Goal: Find specific page/section: Find specific page/section

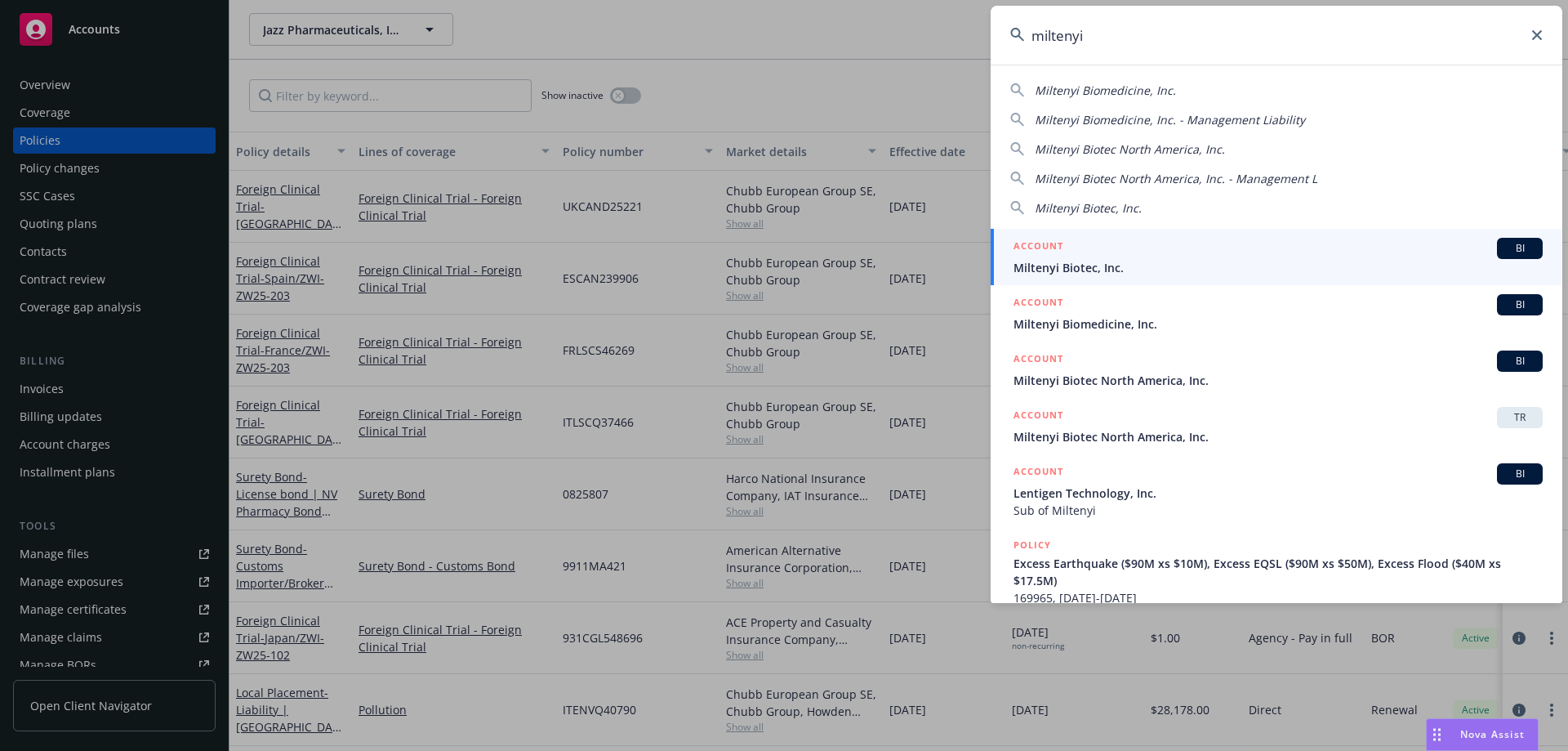
type input "miltenyi"
click at [1091, 260] on span "Miltenyi Biotec, Inc." at bounding box center [1278, 267] width 529 height 17
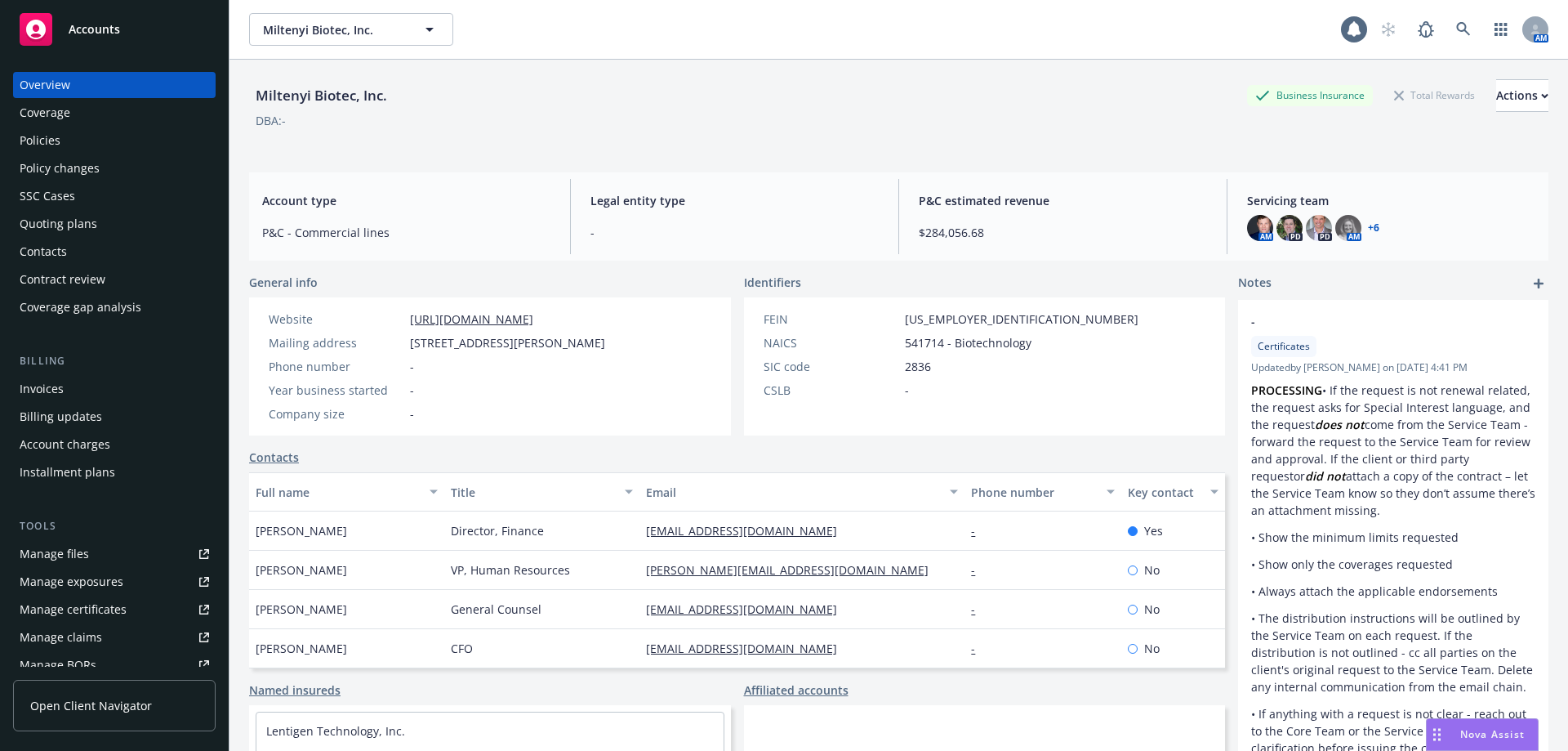
click at [59, 145] on div "Policies" at bounding box center [40, 140] width 41 height 27
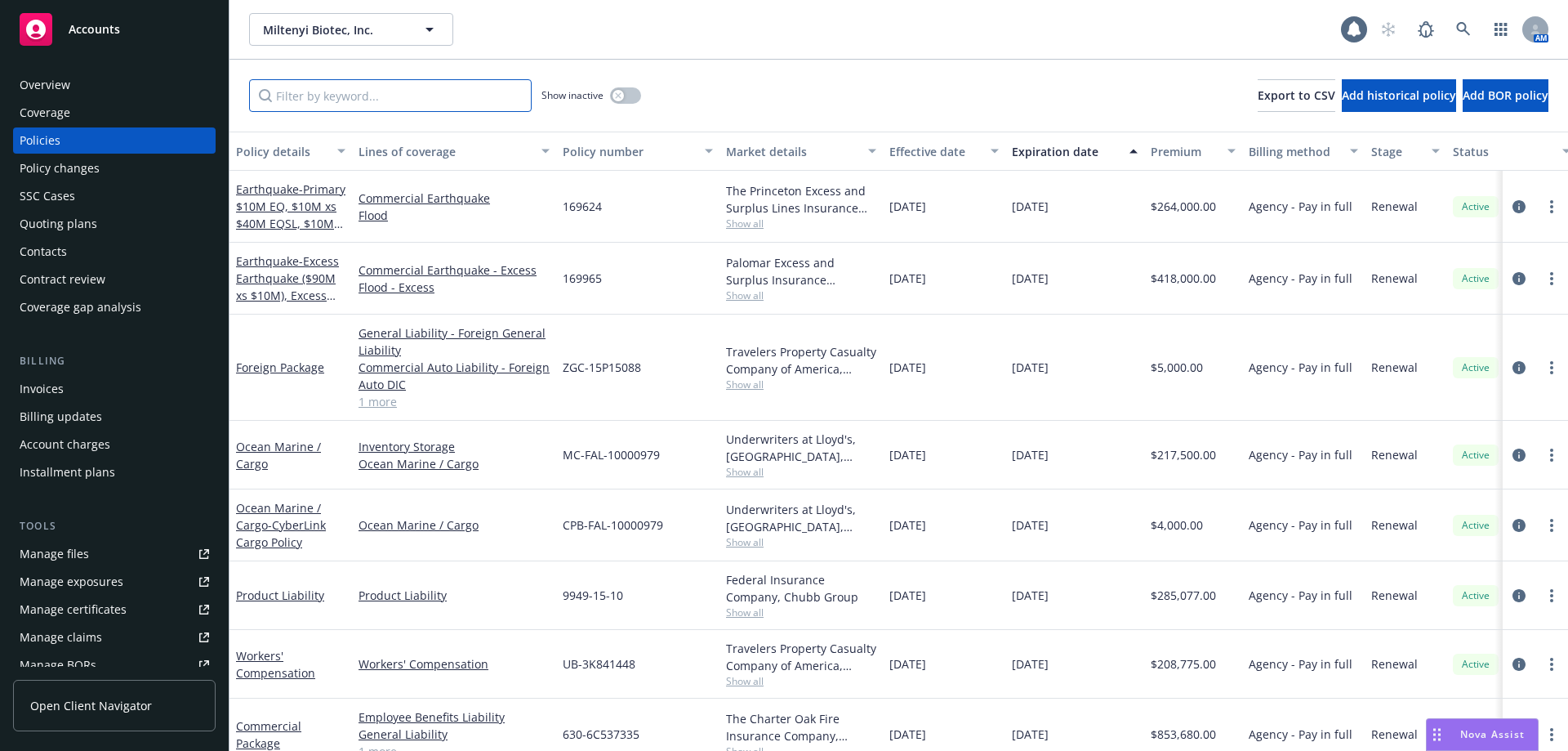
click at [333, 95] on input "Filter by keyword..." at bounding box center [391, 95] width 283 height 32
type input "error"
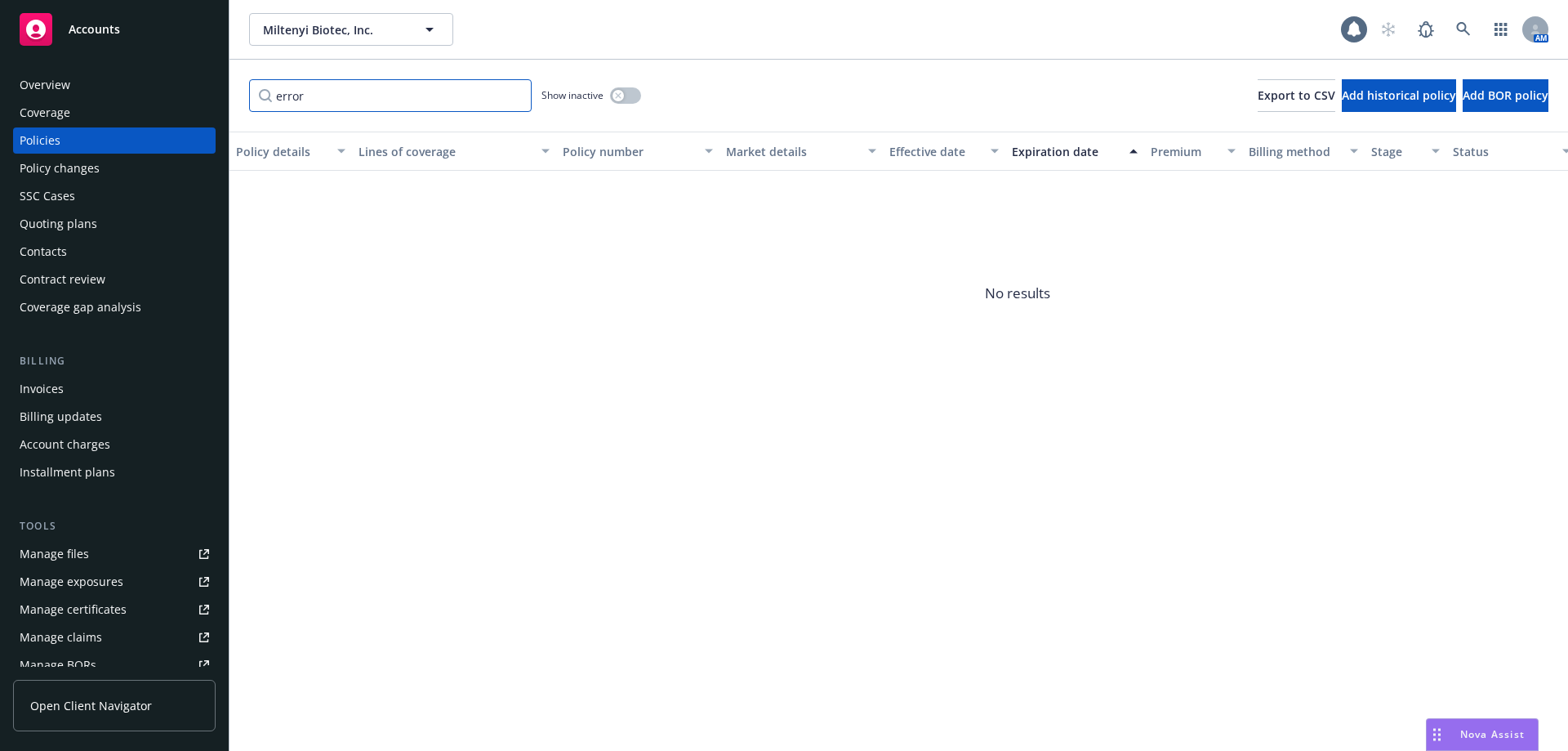
drag, startPoint x: 333, startPoint y: 95, endPoint x: 212, endPoint y: 97, distance: 121.0
click at [228, 92] on div "Accounts Overview Coverage Policies Policy changes SSC Cases Quoting plans Cont…" at bounding box center [784, 375] width 1568 height 751
